Goal: Check status: Check status

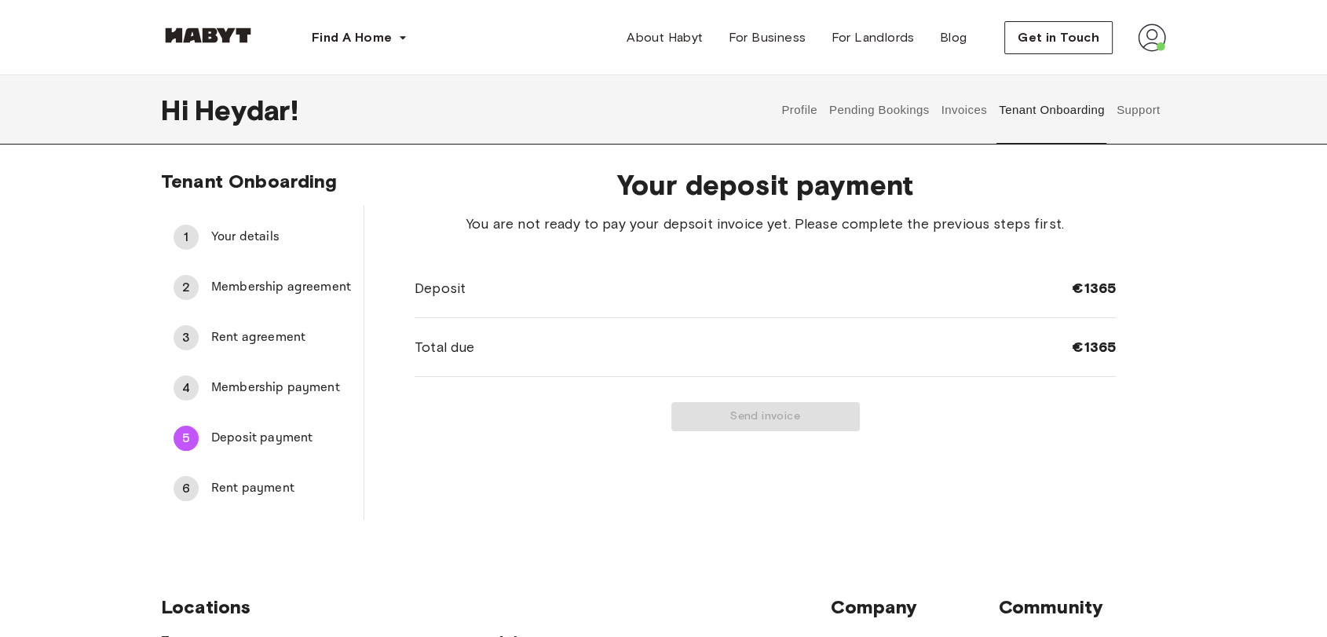
click at [251, 489] on span "Rent payment" at bounding box center [281, 488] width 140 height 19
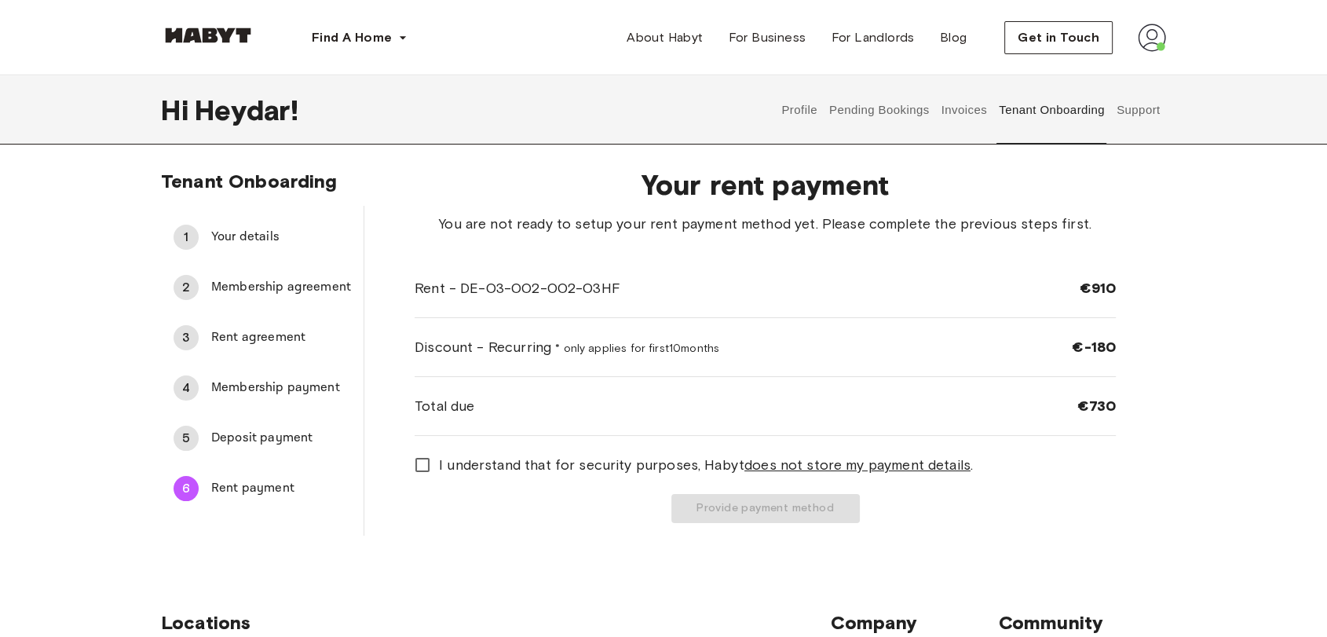
click at [262, 430] on span "Deposit payment" at bounding box center [281, 438] width 140 height 19
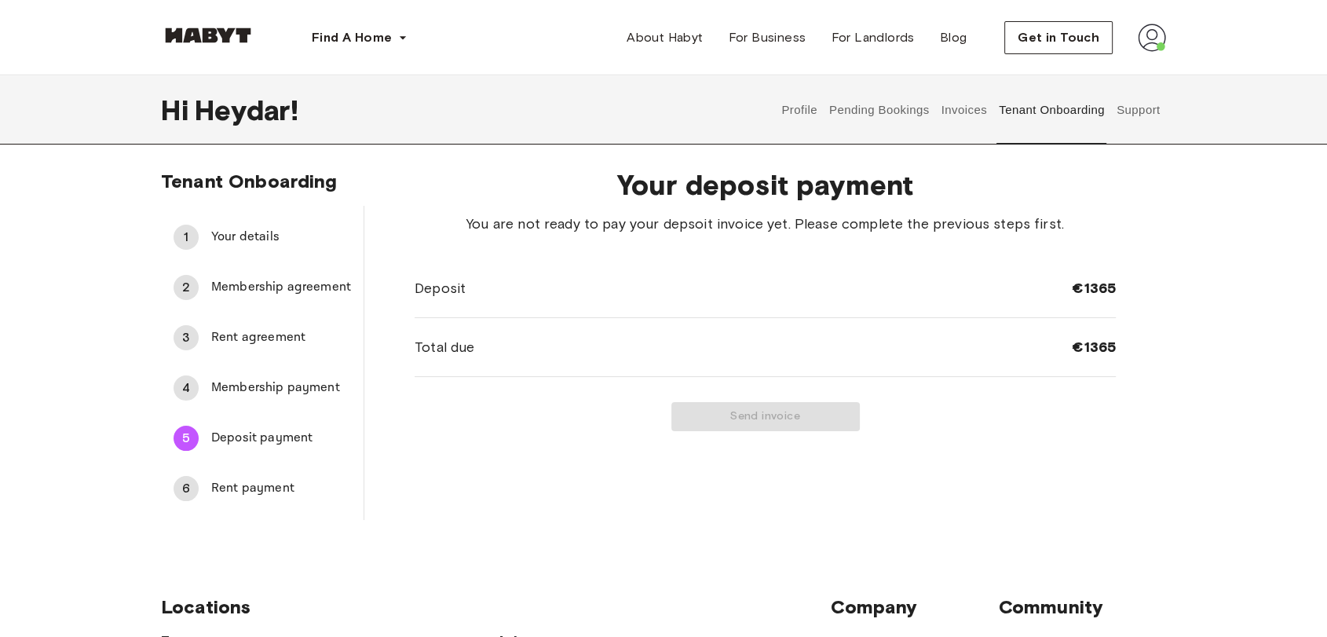
click at [295, 393] on span "Membership payment" at bounding box center [281, 388] width 140 height 19
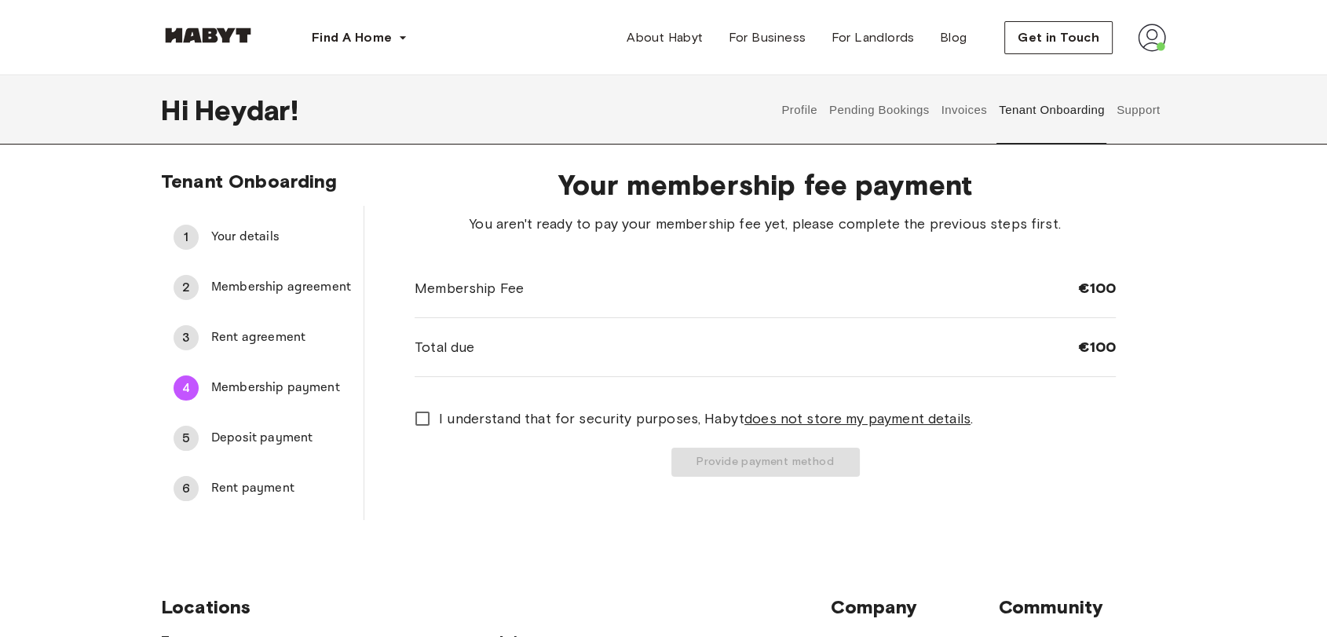
click at [263, 335] on span "Rent agreement" at bounding box center [281, 337] width 140 height 19
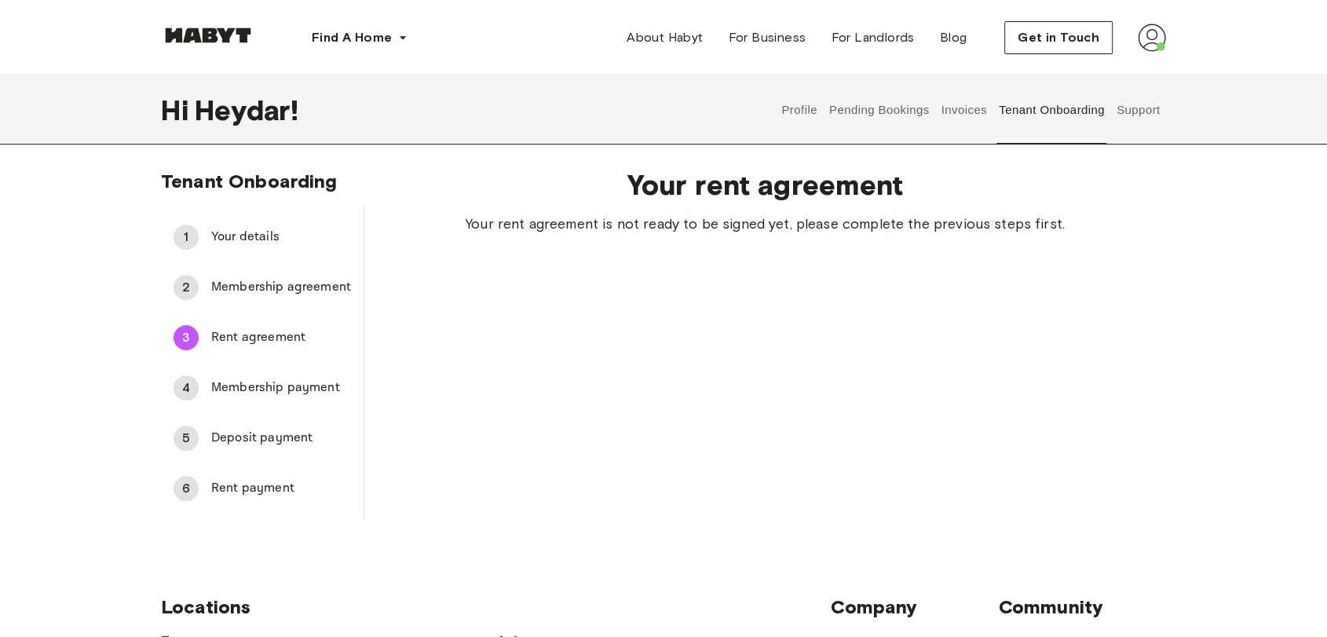
click at [229, 438] on span "Deposit payment" at bounding box center [281, 438] width 140 height 19
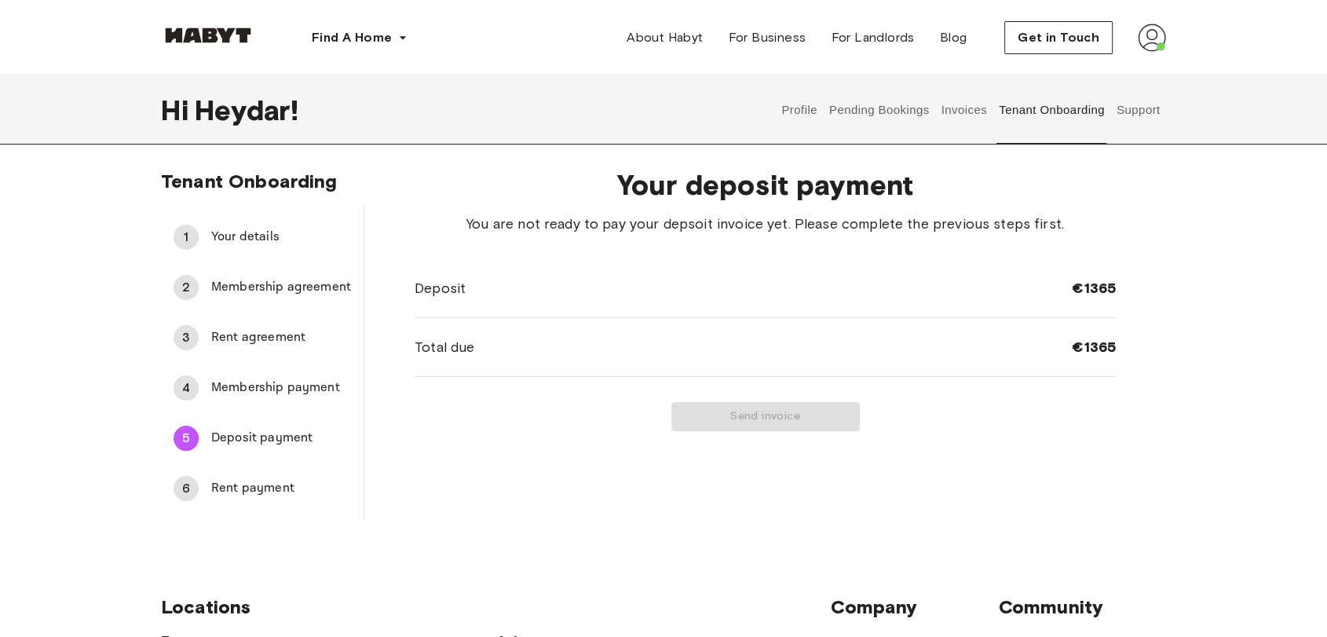
click at [276, 237] on span "Your details" at bounding box center [281, 237] width 140 height 19
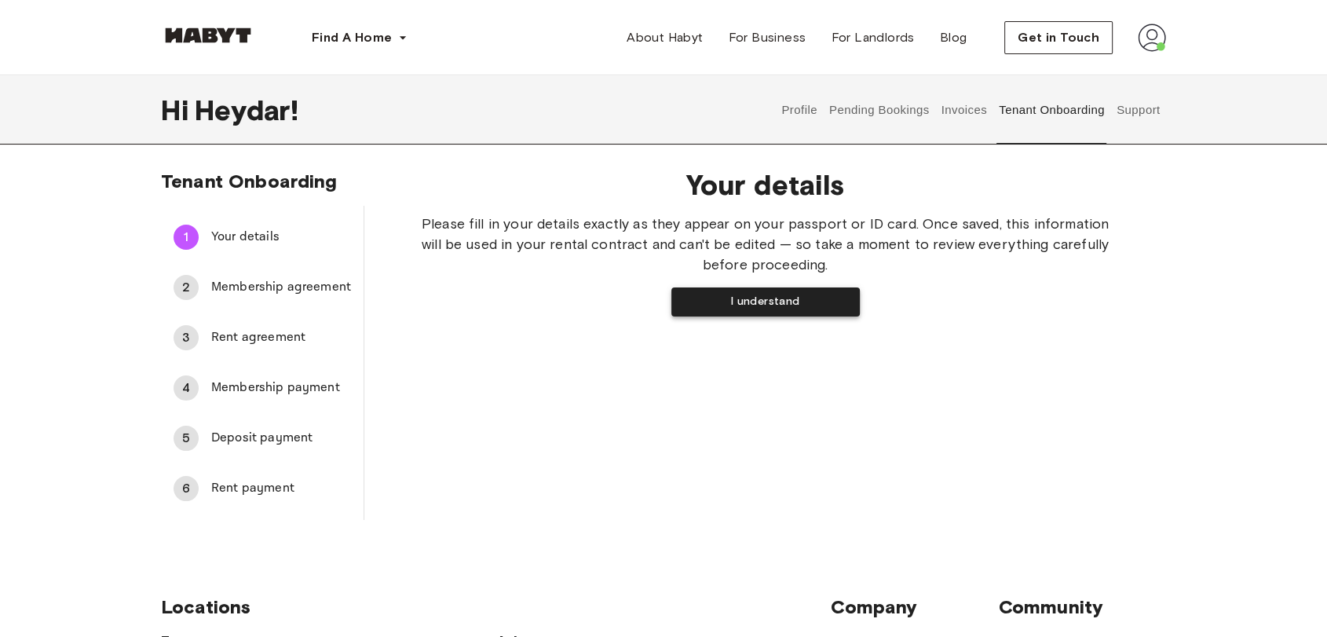
click at [795, 303] on button "I understand" at bounding box center [765, 301] width 188 height 29
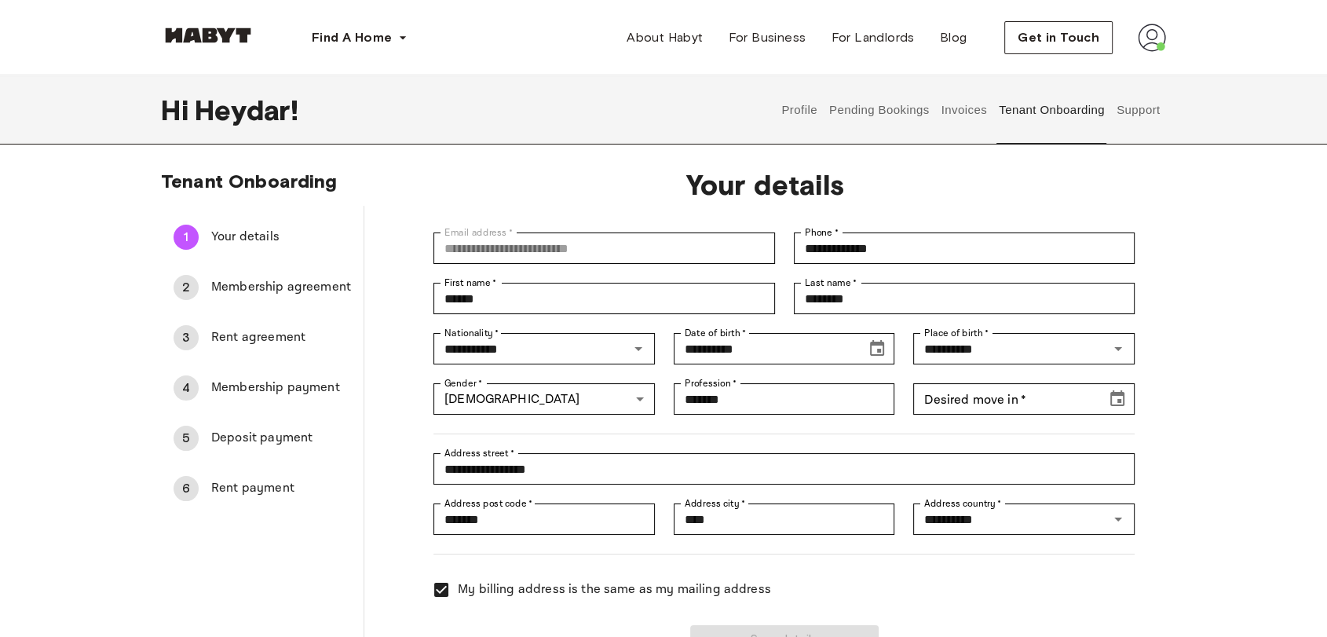
click at [880, 95] on button "Pending Bookings" at bounding box center [879, 109] width 104 height 69
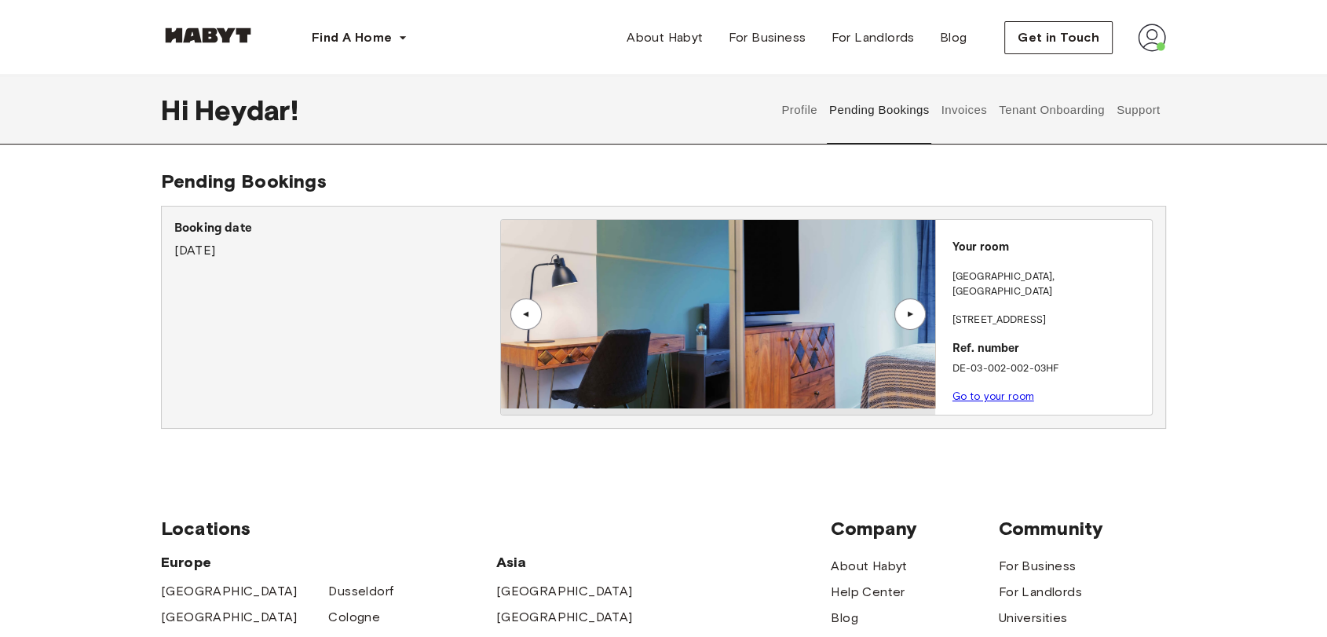
click at [909, 310] on div "▲" at bounding box center [910, 313] width 16 height 9
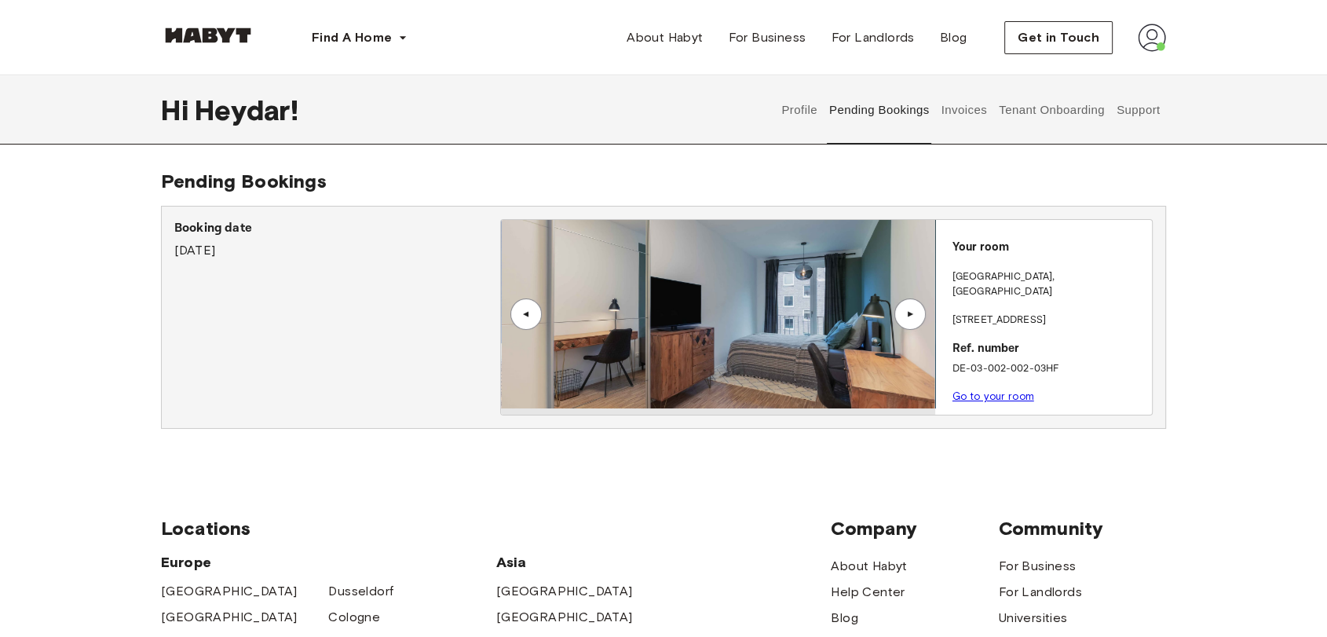
click at [909, 310] on div "▲" at bounding box center [910, 313] width 16 height 9
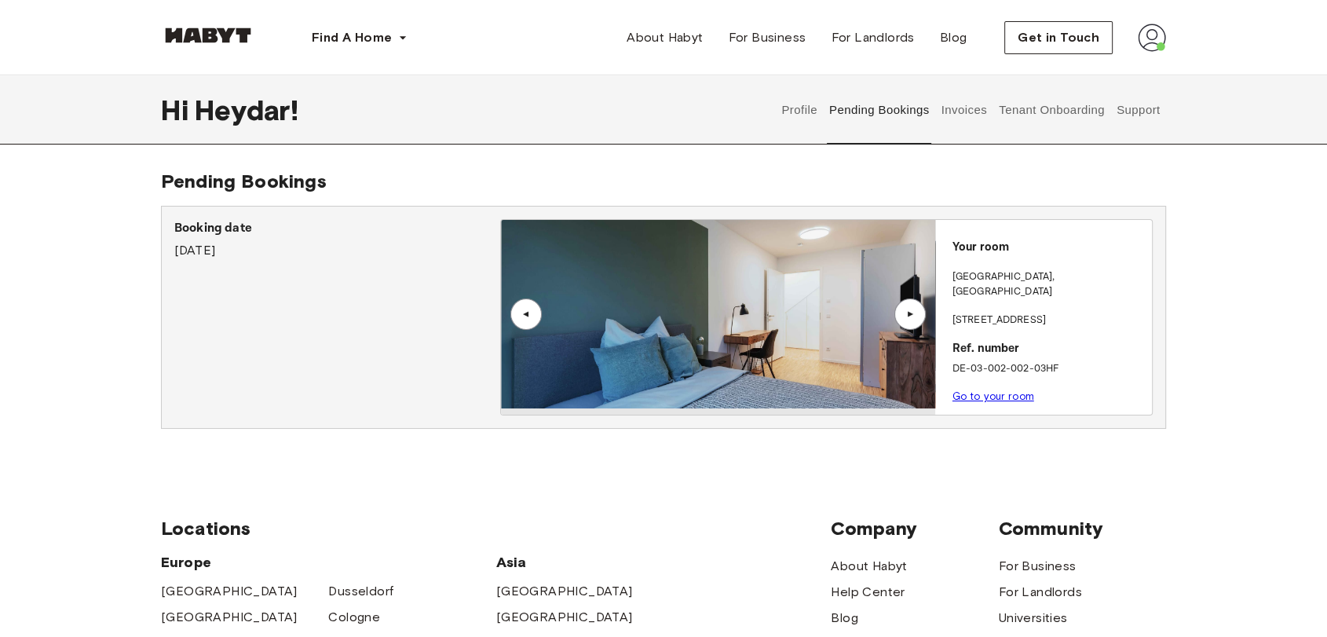
click at [911, 305] on div "▲" at bounding box center [909, 313] width 31 height 31
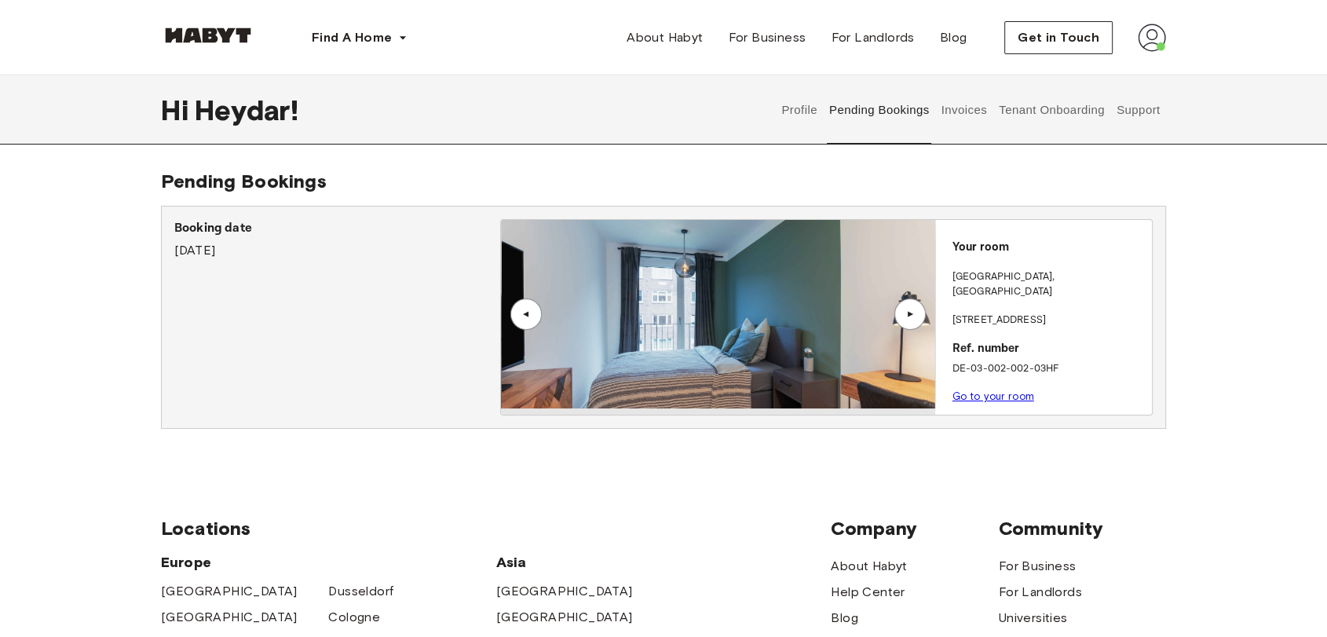
click at [911, 305] on div "▲" at bounding box center [909, 313] width 31 height 31
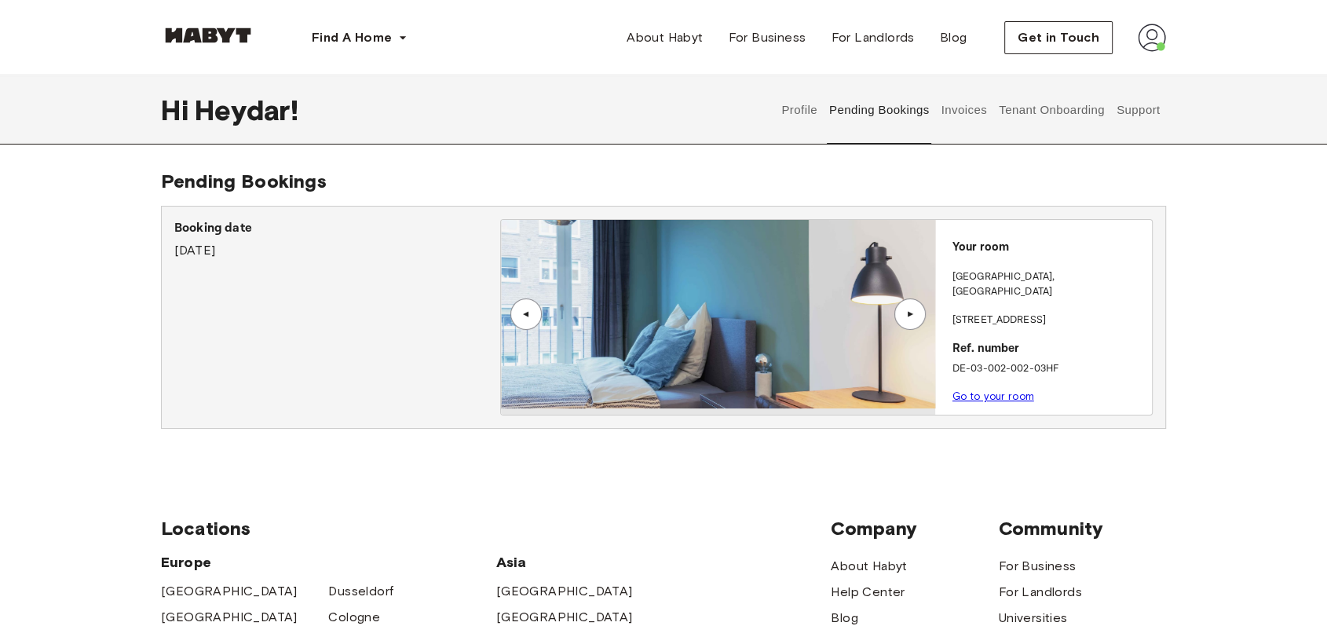
click at [528, 306] on div "▲" at bounding box center [525, 313] width 31 height 31
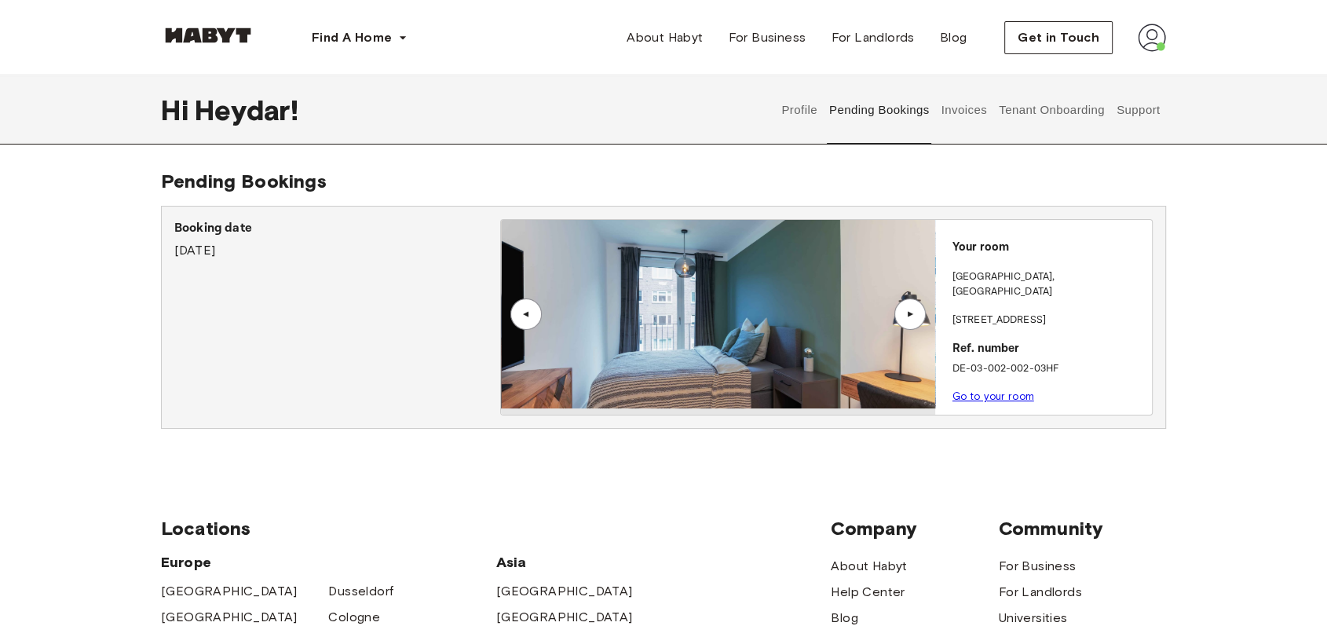
click at [528, 306] on div "▲" at bounding box center [525, 313] width 31 height 31
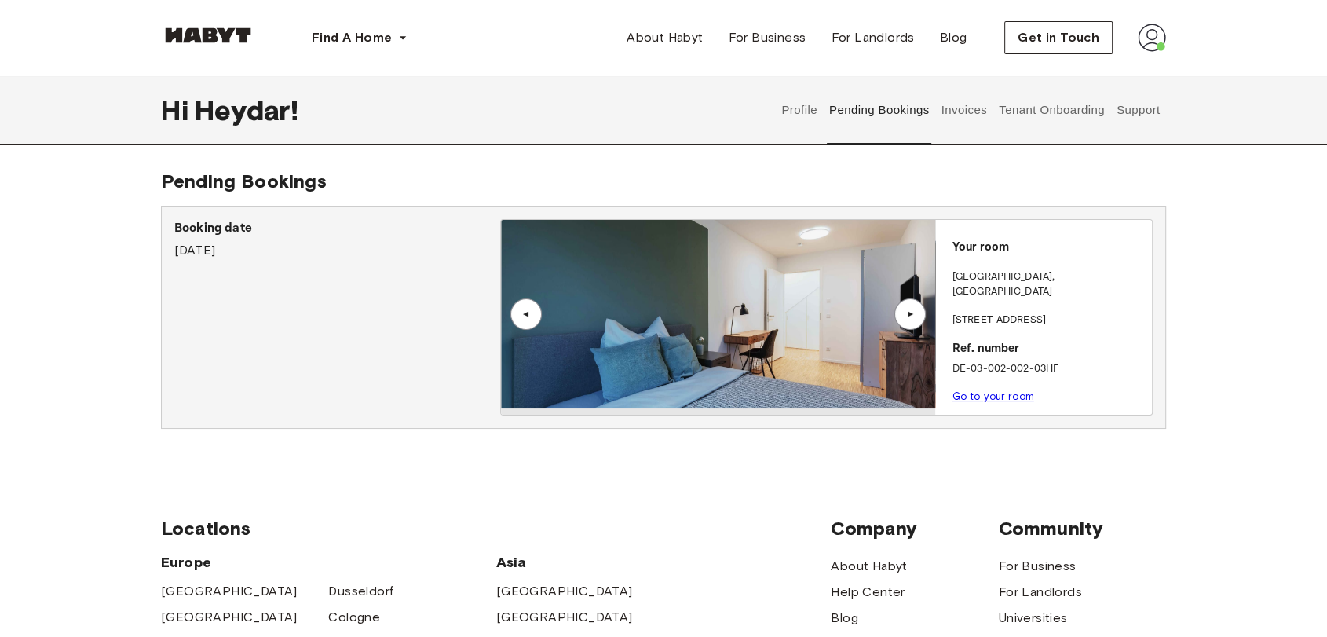
click at [528, 306] on div "▲" at bounding box center [525, 313] width 31 height 31
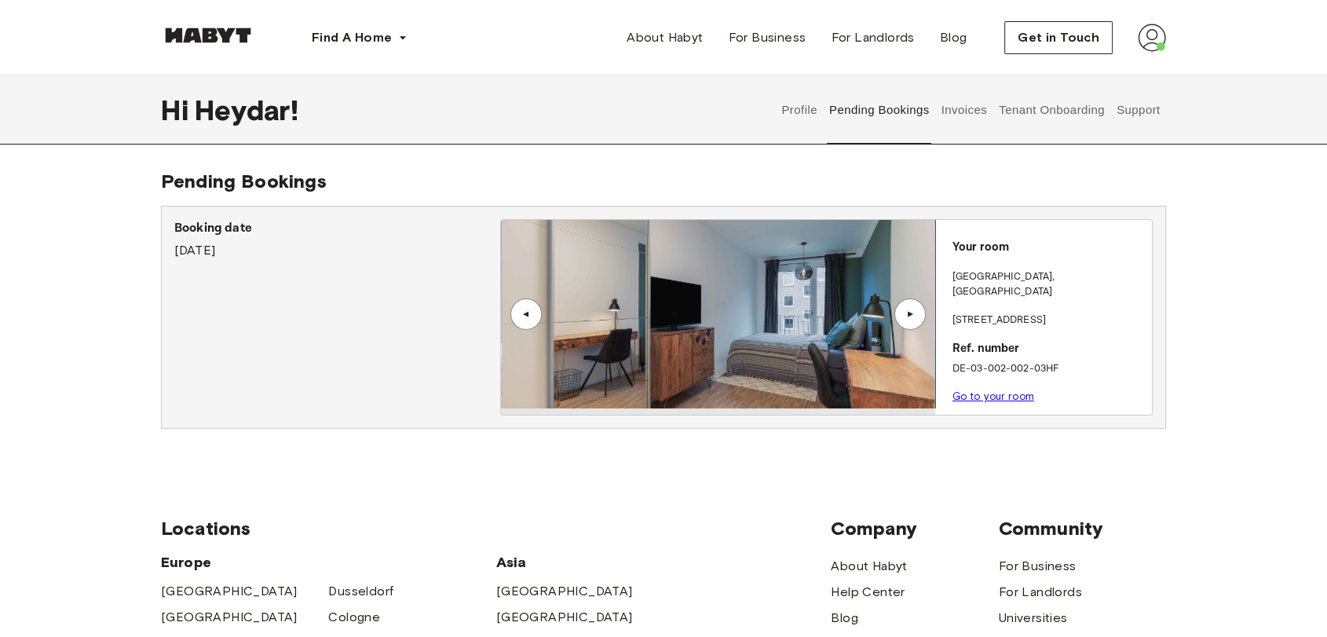
click at [916, 309] on div "▲" at bounding box center [910, 313] width 16 height 9
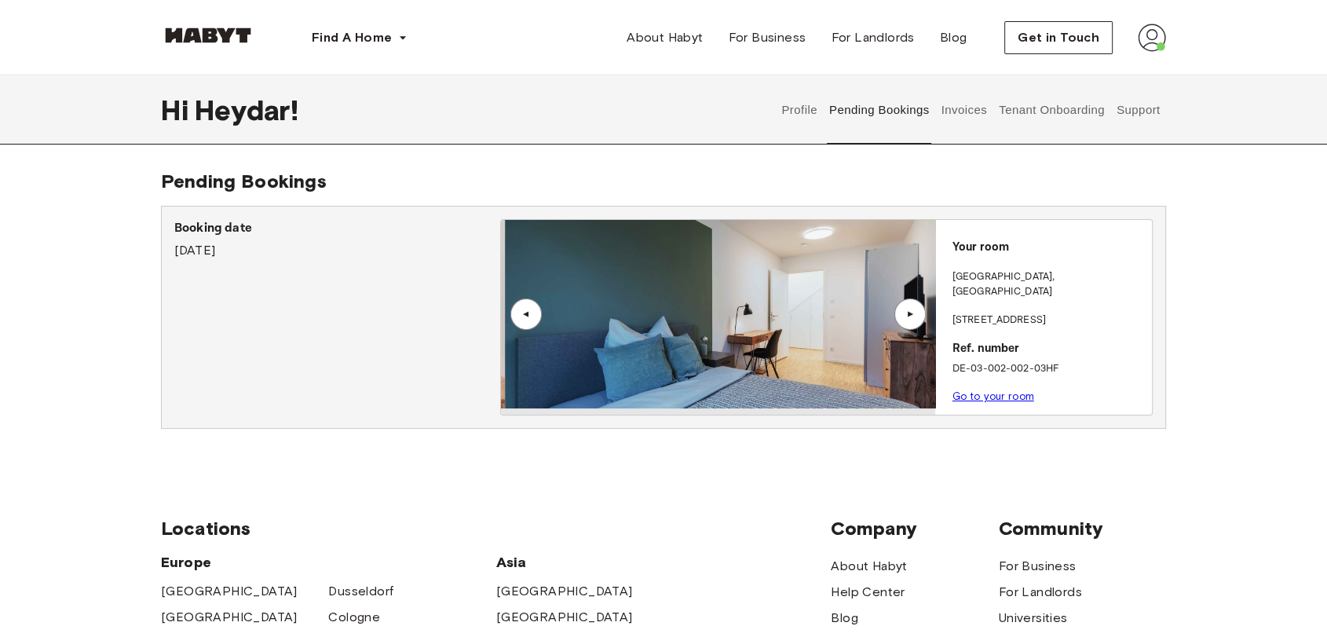
click at [916, 309] on div "▲" at bounding box center [910, 313] width 16 height 9
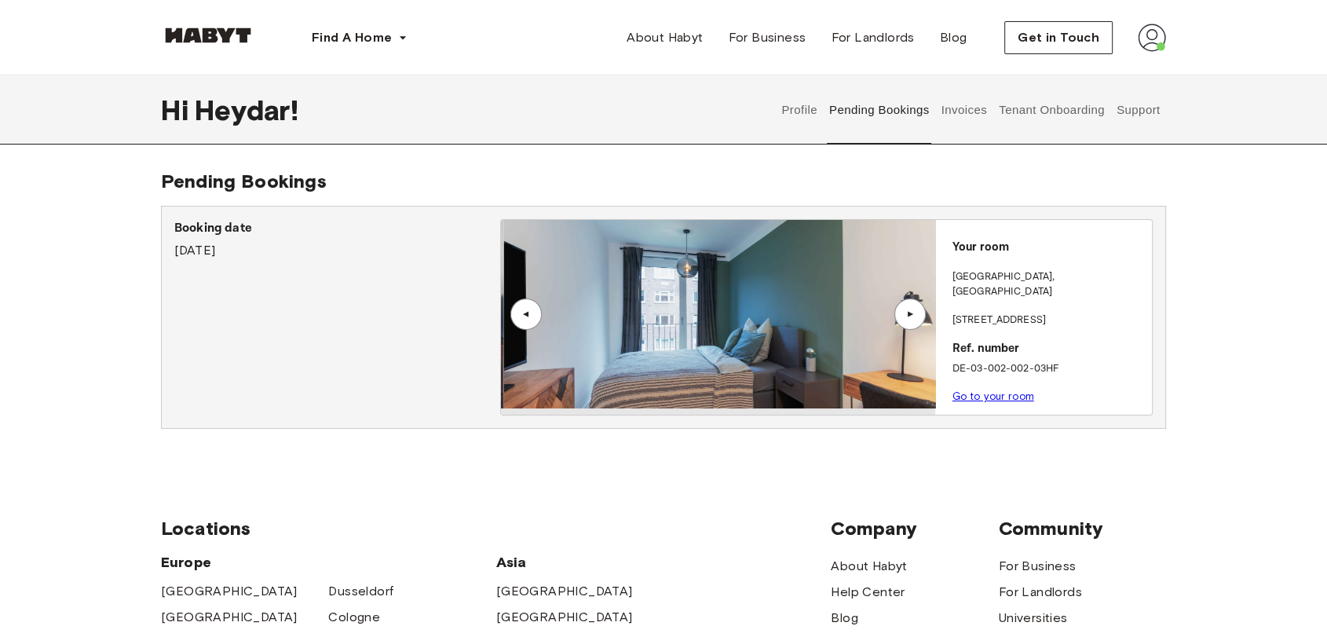
click at [916, 309] on div "▲" at bounding box center [910, 313] width 16 height 9
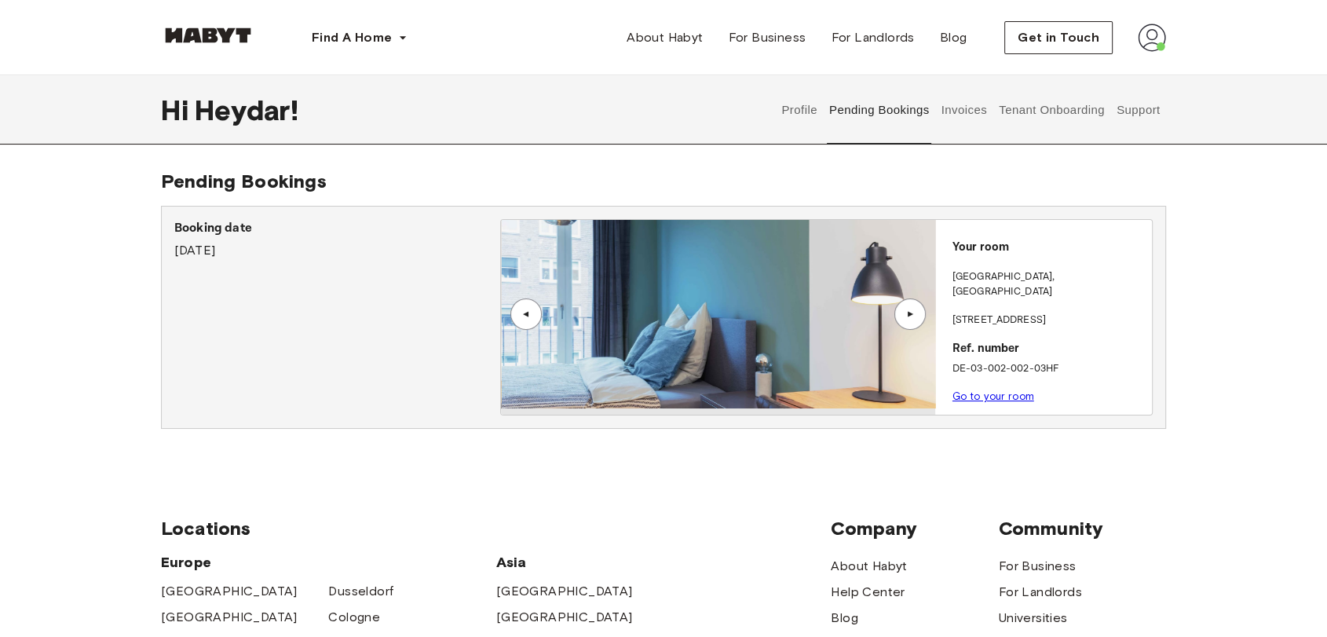
click at [916, 309] on div "▲" at bounding box center [910, 313] width 16 height 9
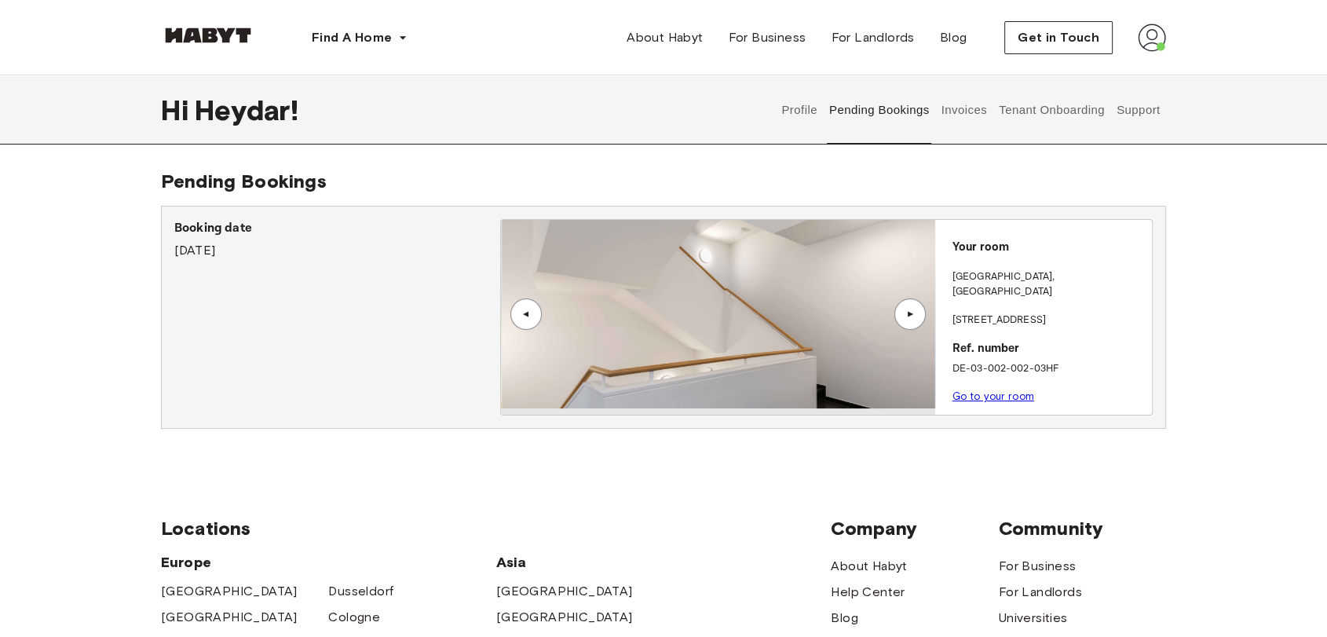
click at [916, 309] on div "▲" at bounding box center [909, 313] width 31 height 31
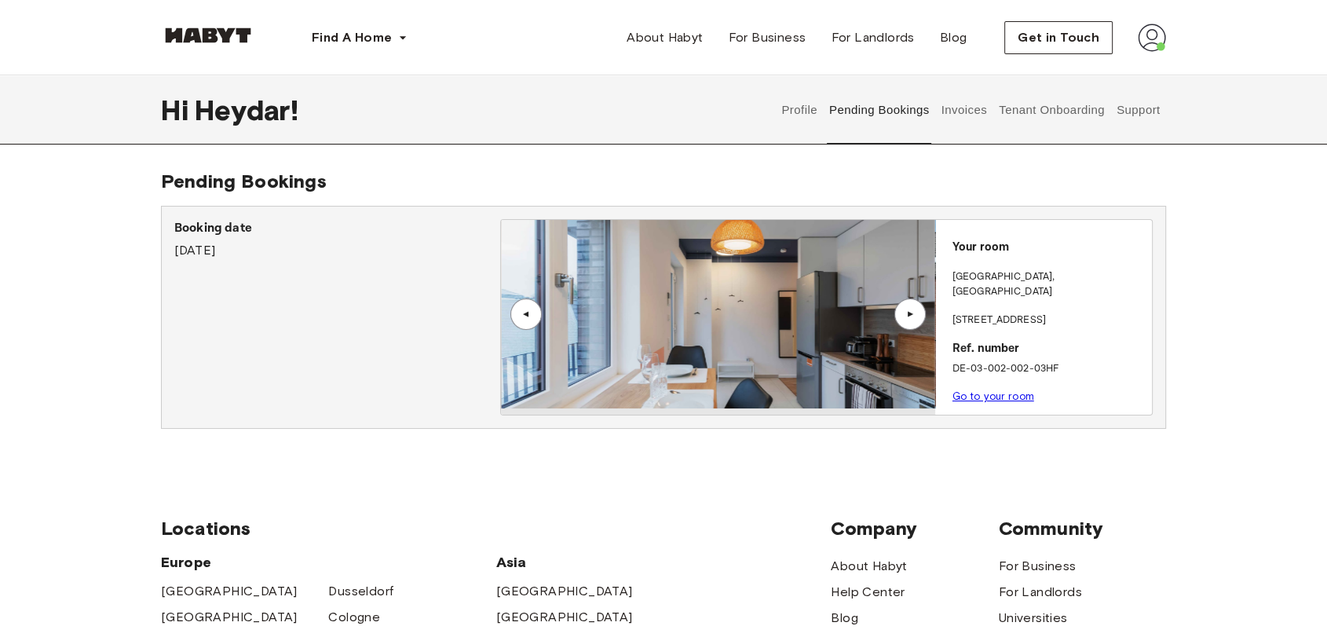
click at [914, 305] on div "▲" at bounding box center [909, 313] width 31 height 31
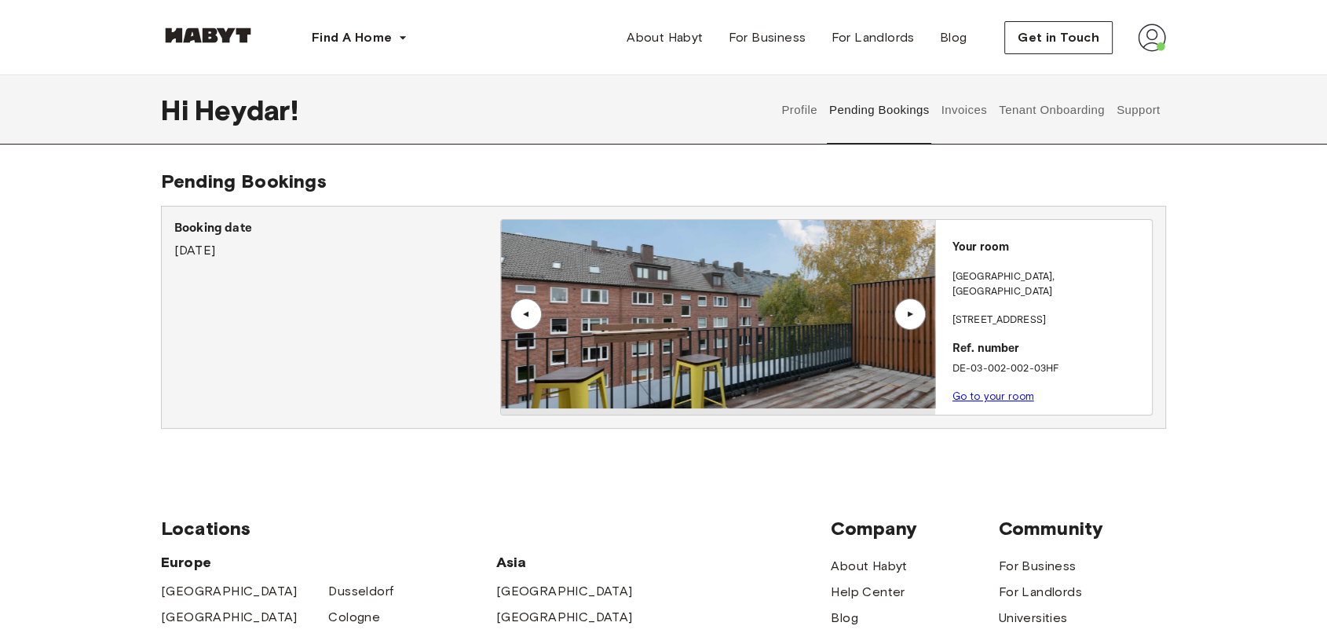
click at [905, 315] on div "▲" at bounding box center [910, 313] width 16 height 9
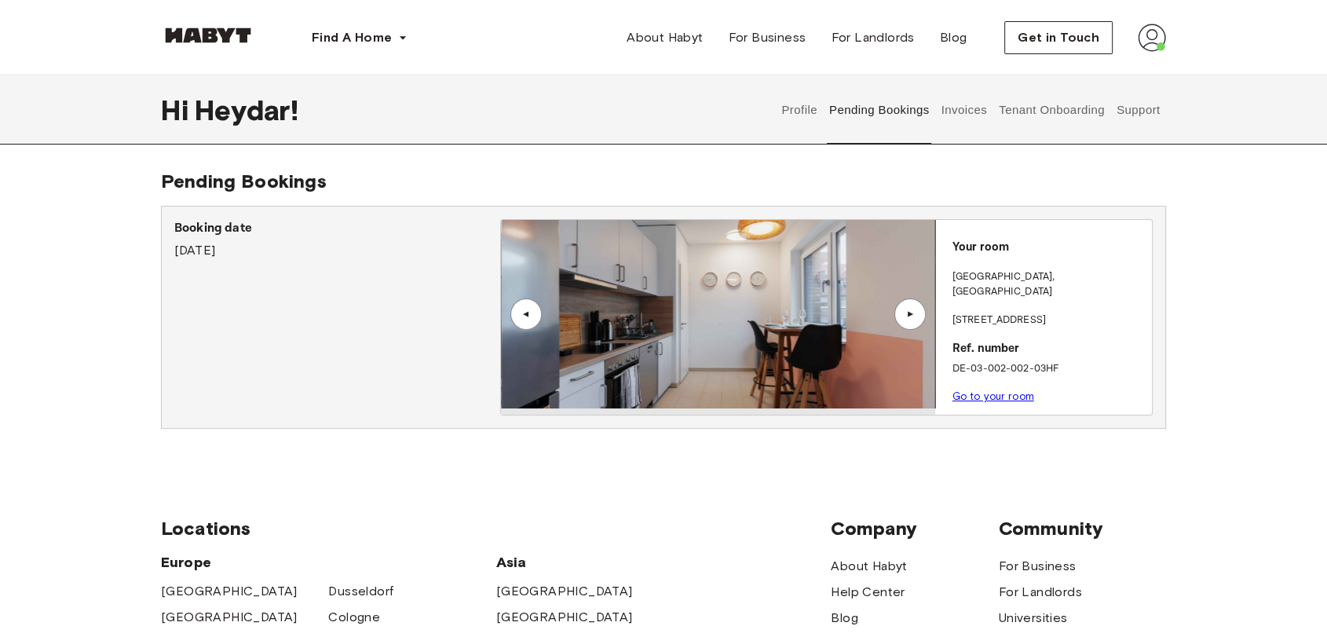
click at [911, 315] on div "▲" at bounding box center [910, 313] width 16 height 9
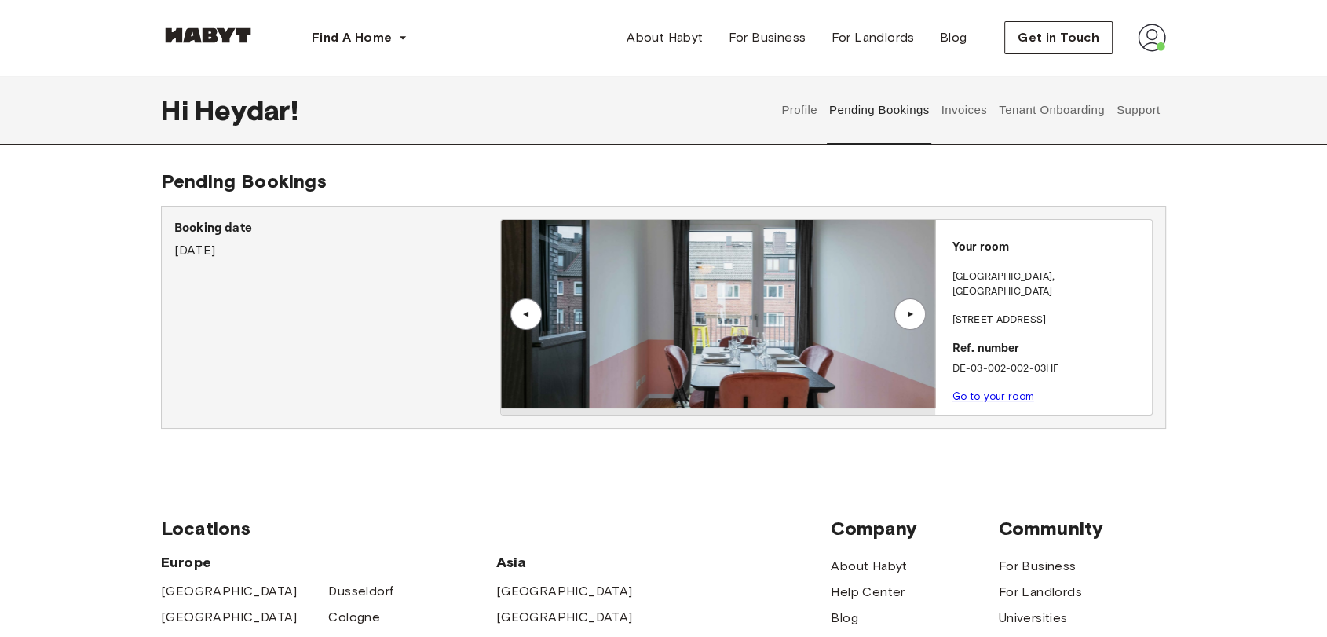
click at [913, 314] on div "▲" at bounding box center [910, 313] width 16 height 9
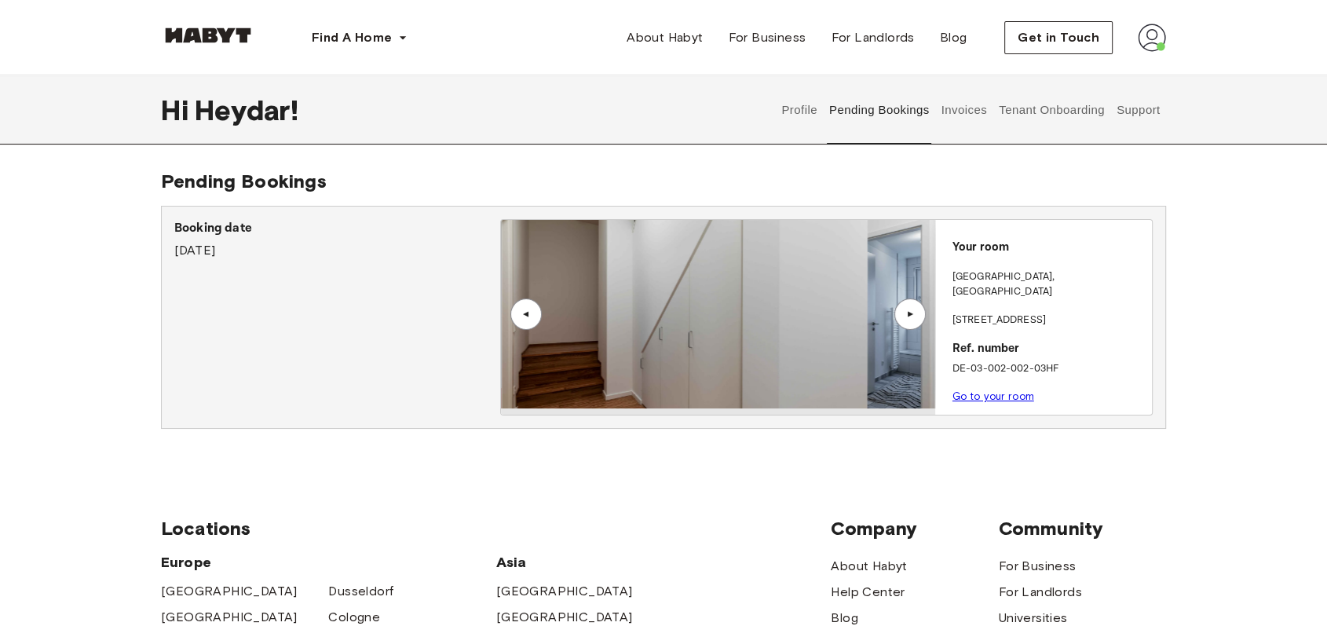
click at [913, 314] on div "▲" at bounding box center [910, 313] width 16 height 9
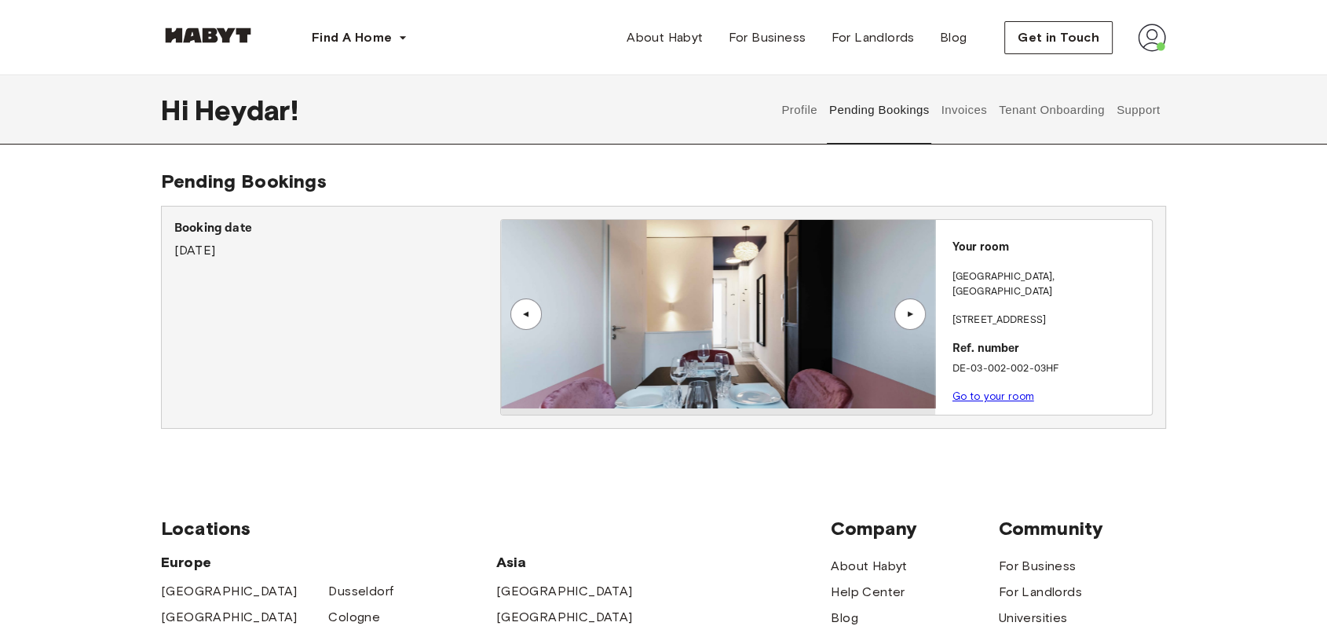
click at [913, 314] on div "▲" at bounding box center [910, 313] width 16 height 9
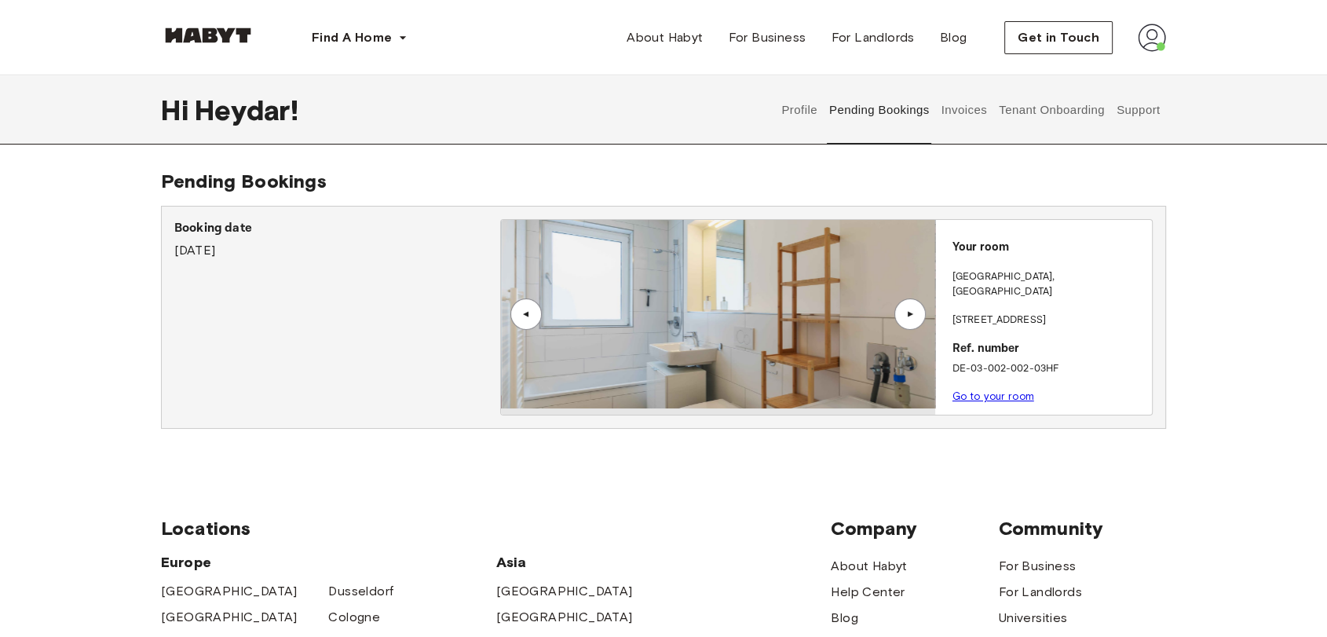
click at [912, 313] on div "▲" at bounding box center [910, 313] width 16 height 9
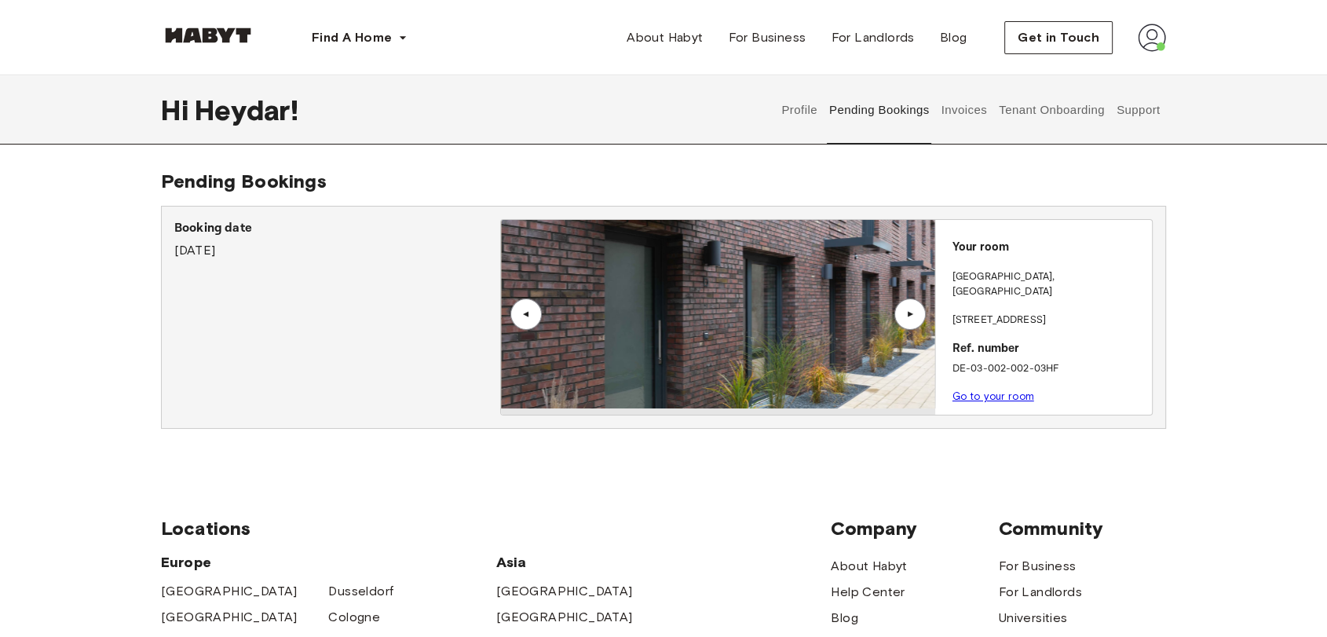
click at [912, 313] on div "▲" at bounding box center [910, 313] width 16 height 9
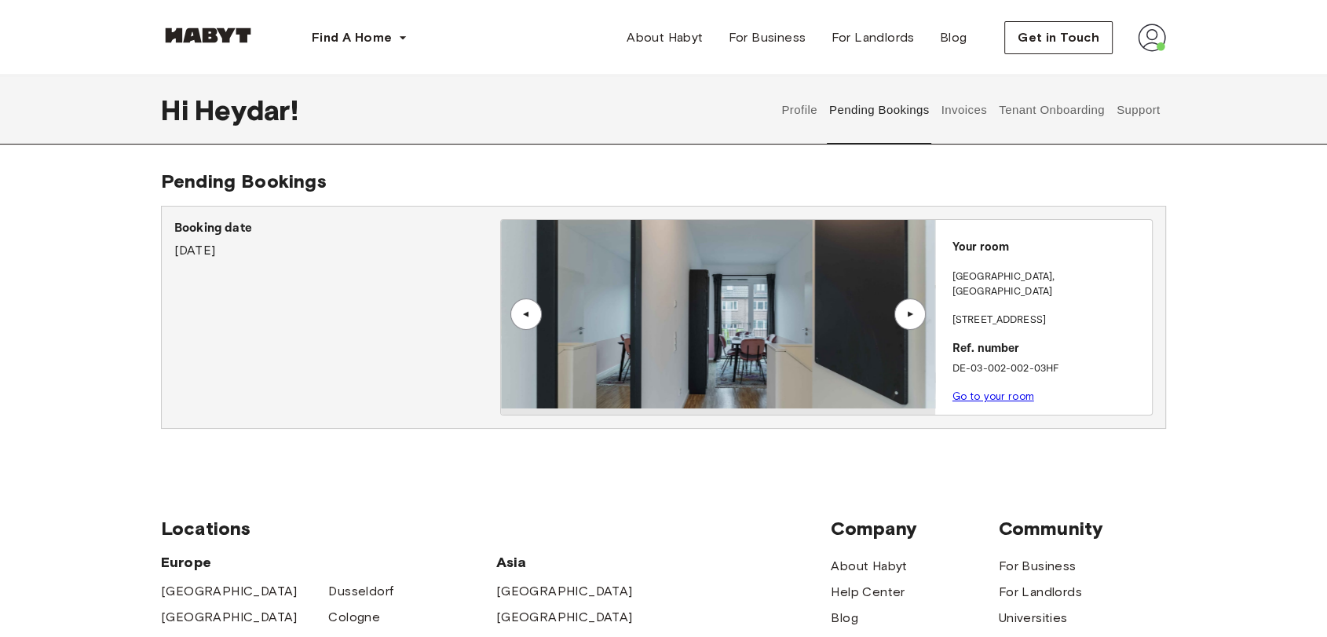
click at [912, 313] on div "▲" at bounding box center [910, 313] width 16 height 9
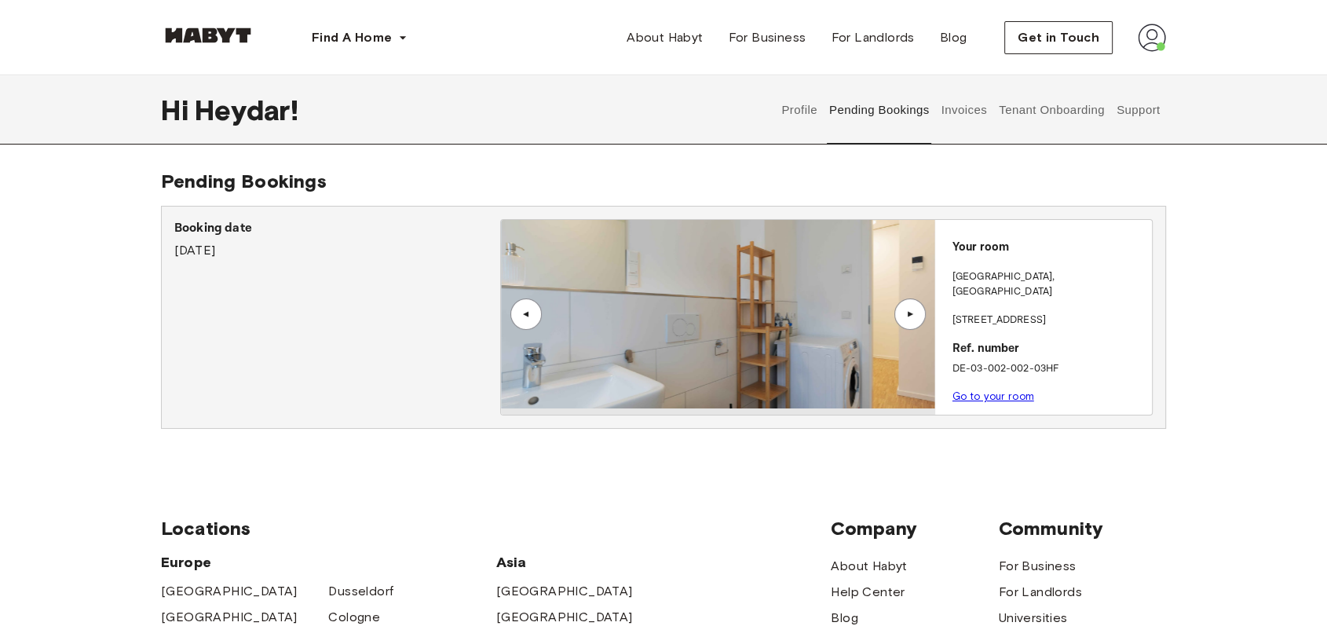
scroll to position [436, 0]
